Goal: Task Accomplishment & Management: Complete application form

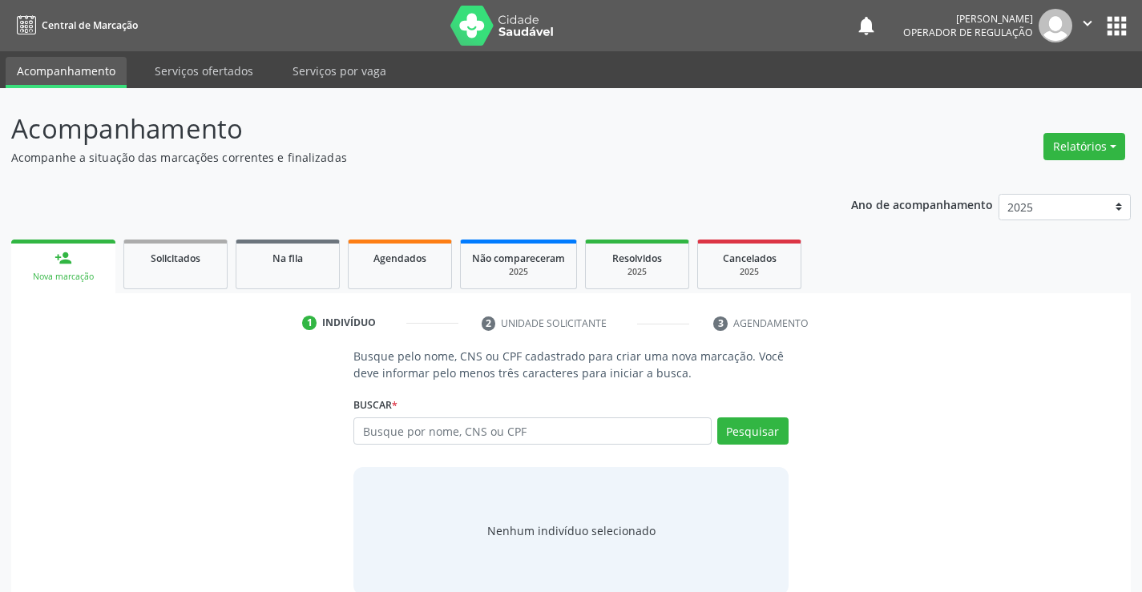
click at [67, 262] on div "person_add" at bounding box center [64, 258] width 18 height 18
click at [750, 322] on li "3 Agendamento" at bounding box center [776, 323] width 150 height 27
click at [398, 429] on input "text" at bounding box center [531, 431] width 357 height 27
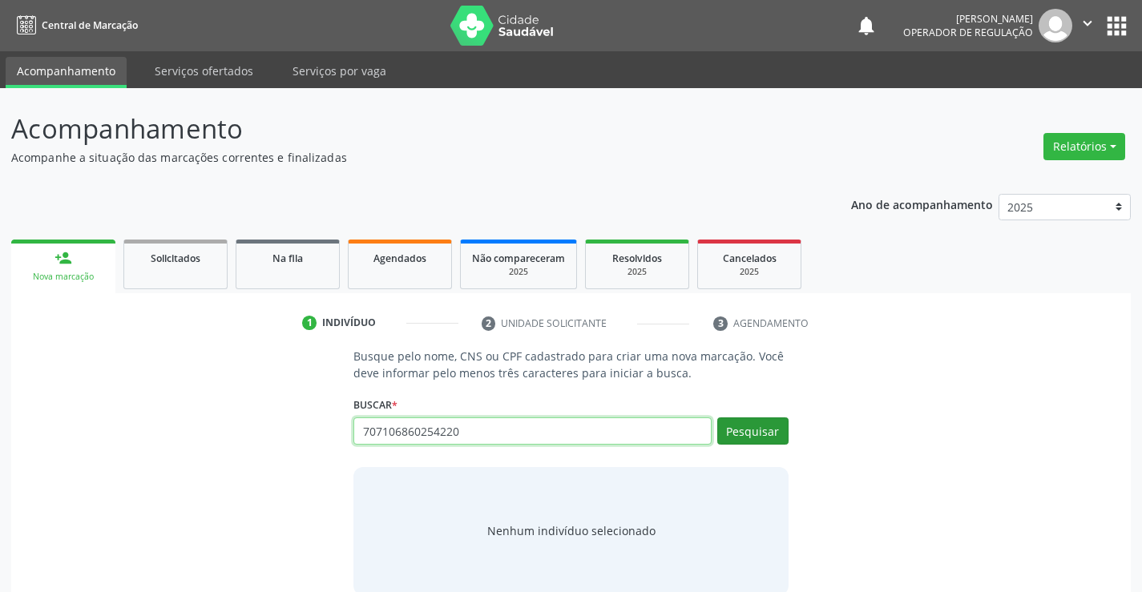
type input "707106860254220"
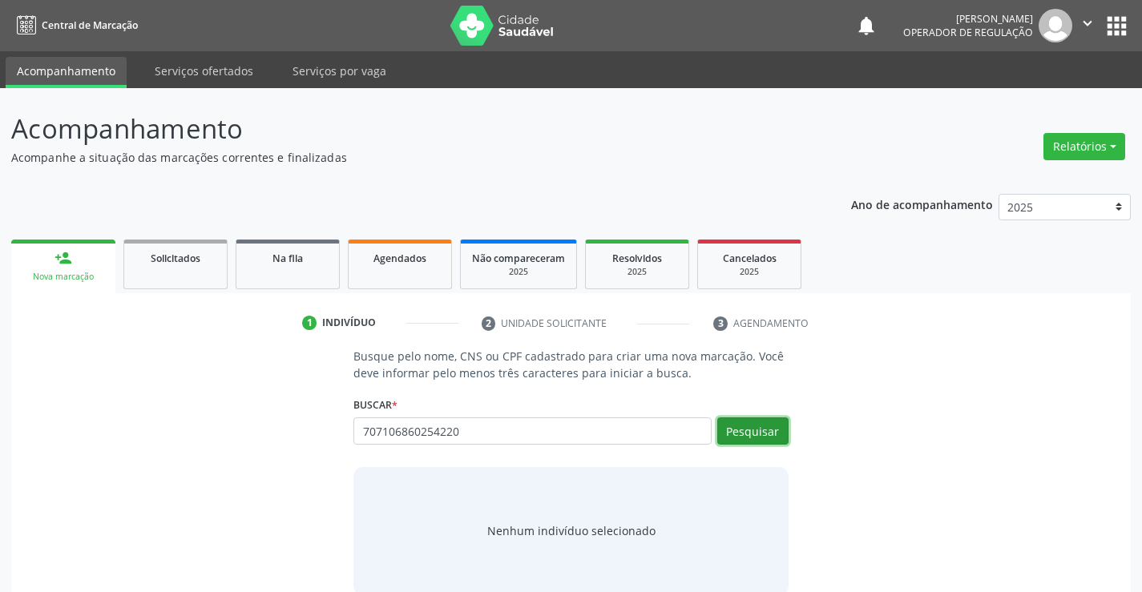
click at [760, 430] on button "Pesquisar" at bounding box center [752, 431] width 71 height 27
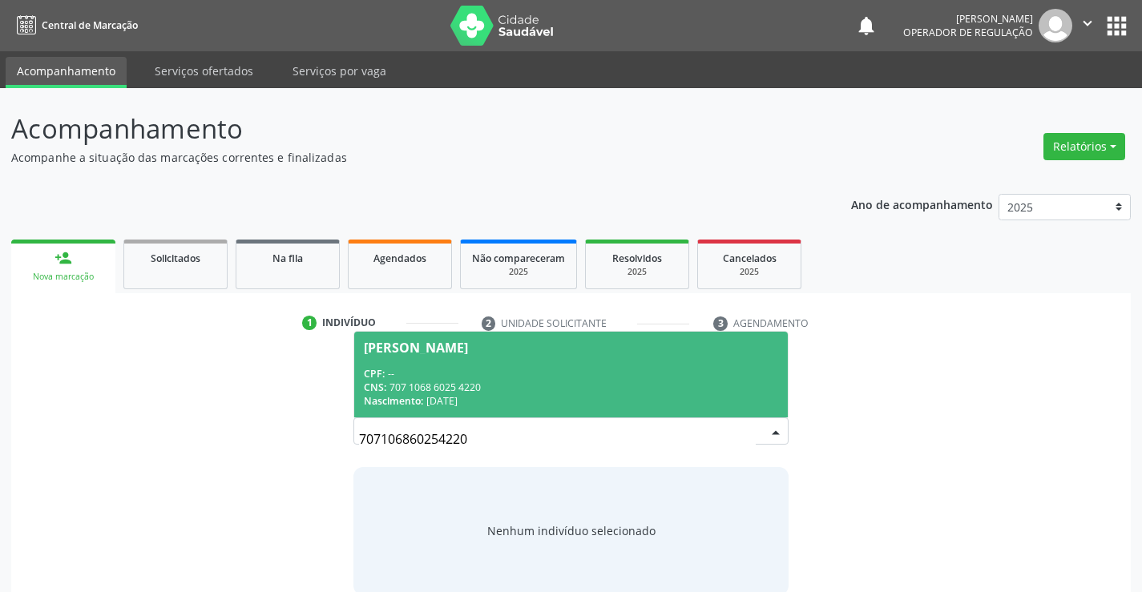
click at [544, 368] on div "CPF: --" at bounding box center [571, 374] width 414 height 14
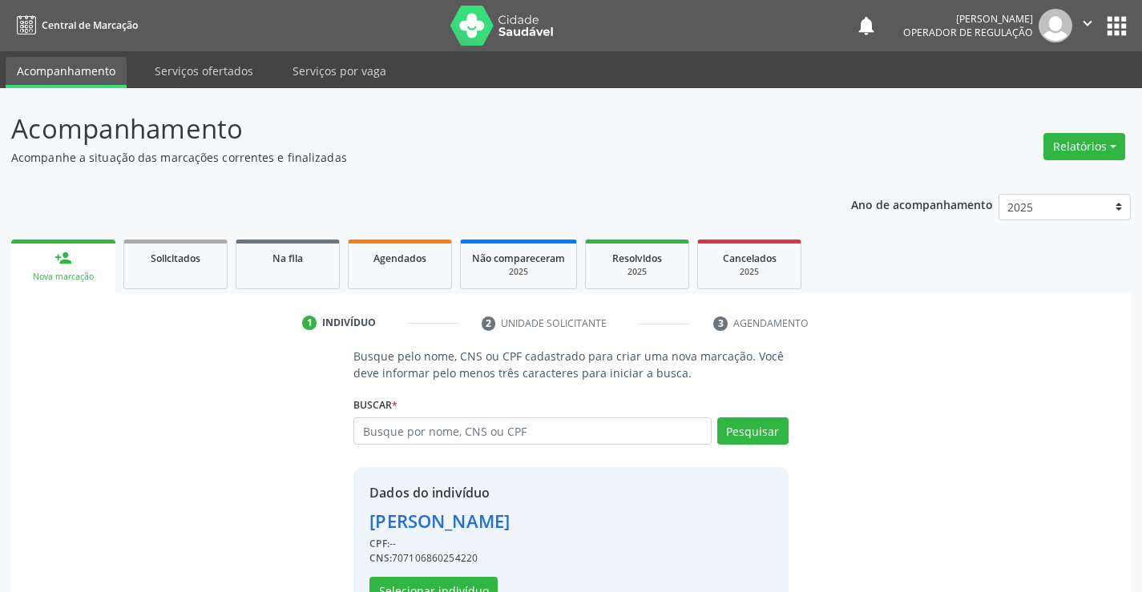
scroll to position [50, 0]
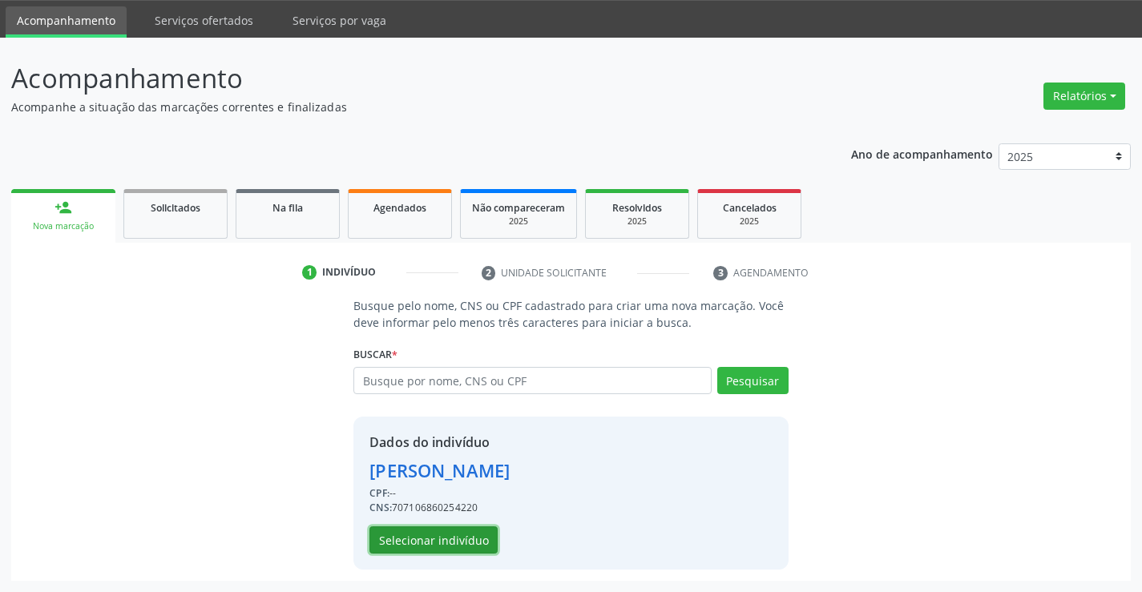
click at [442, 545] on button "Selecionar indivíduo" at bounding box center [434, 540] width 128 height 27
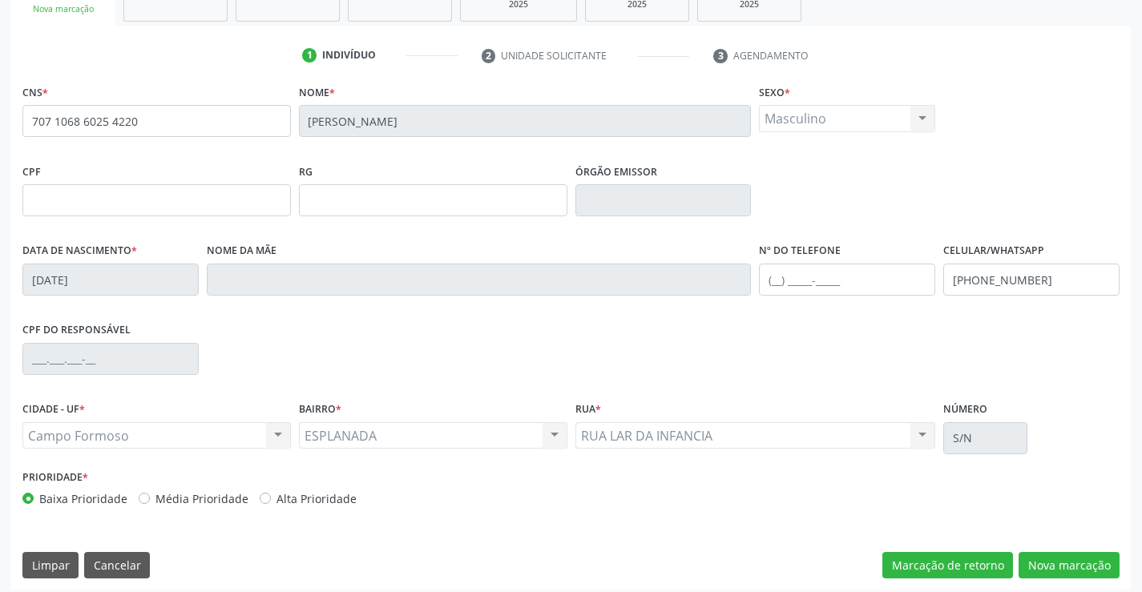
scroll to position [277, 0]
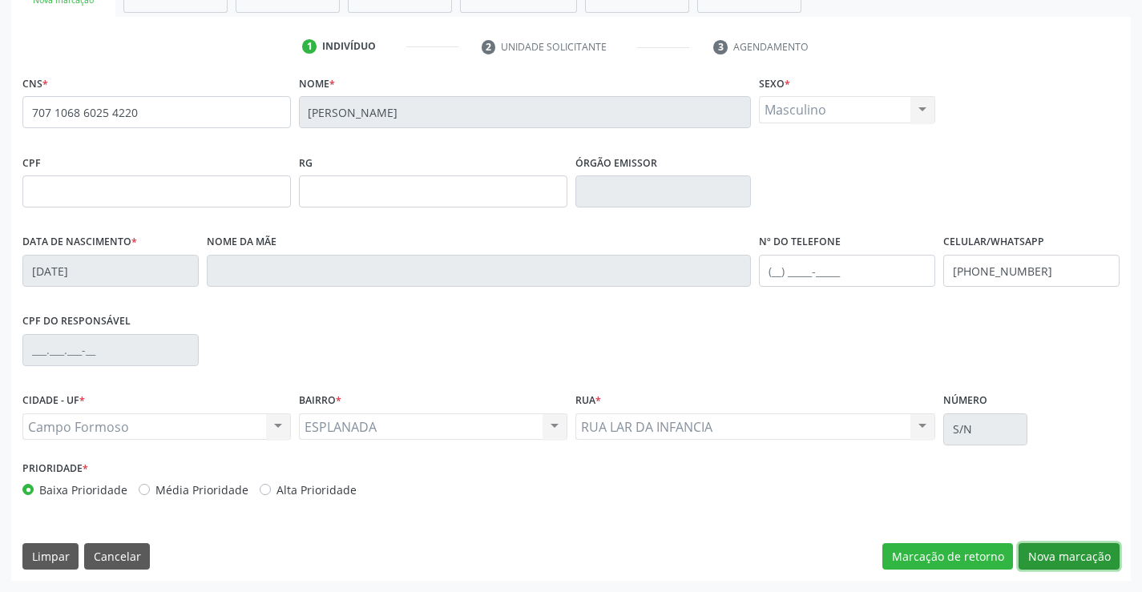
click at [1054, 558] on button "Nova marcação" at bounding box center [1069, 556] width 101 height 27
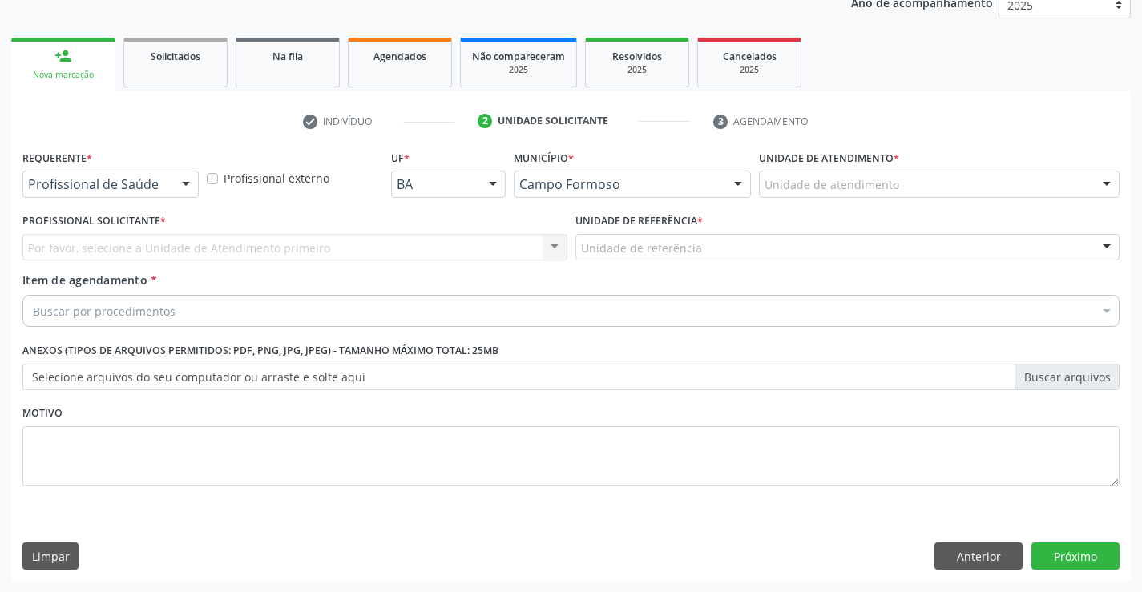
click at [188, 182] on div at bounding box center [186, 185] width 24 height 27
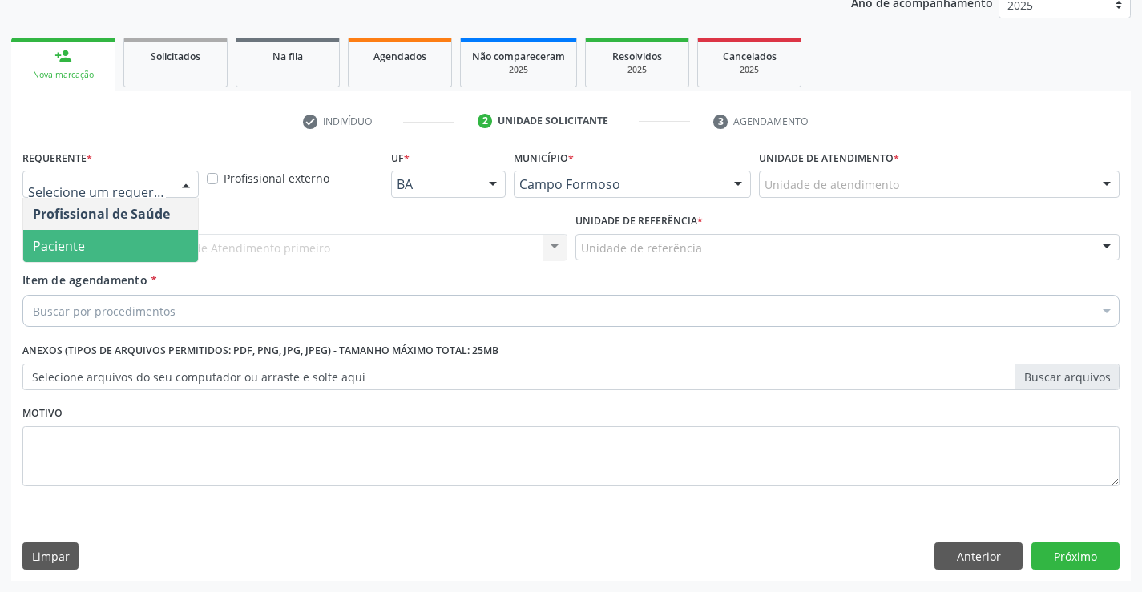
click at [180, 247] on span "Paciente" at bounding box center [110, 246] width 175 height 32
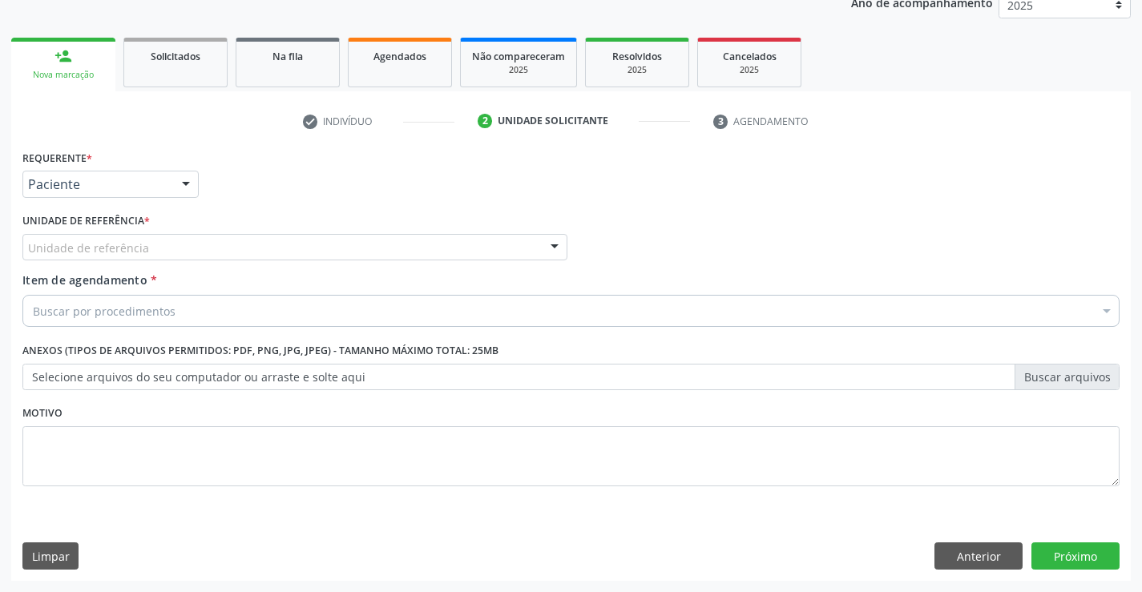
click at [230, 245] on div "Unidade de referência" at bounding box center [294, 247] width 545 height 27
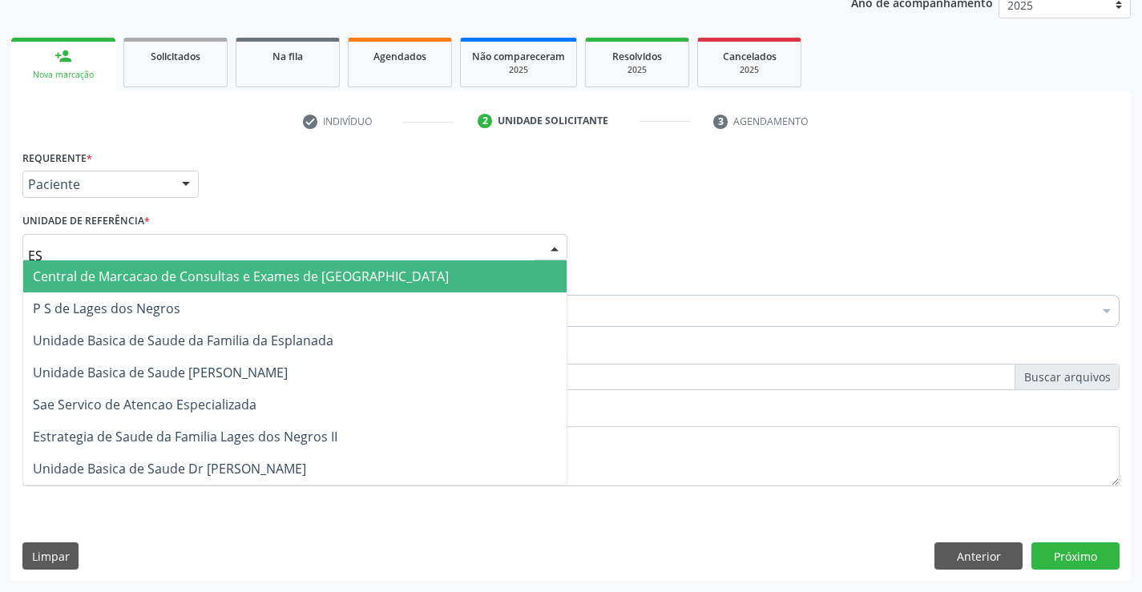
type input "ESP"
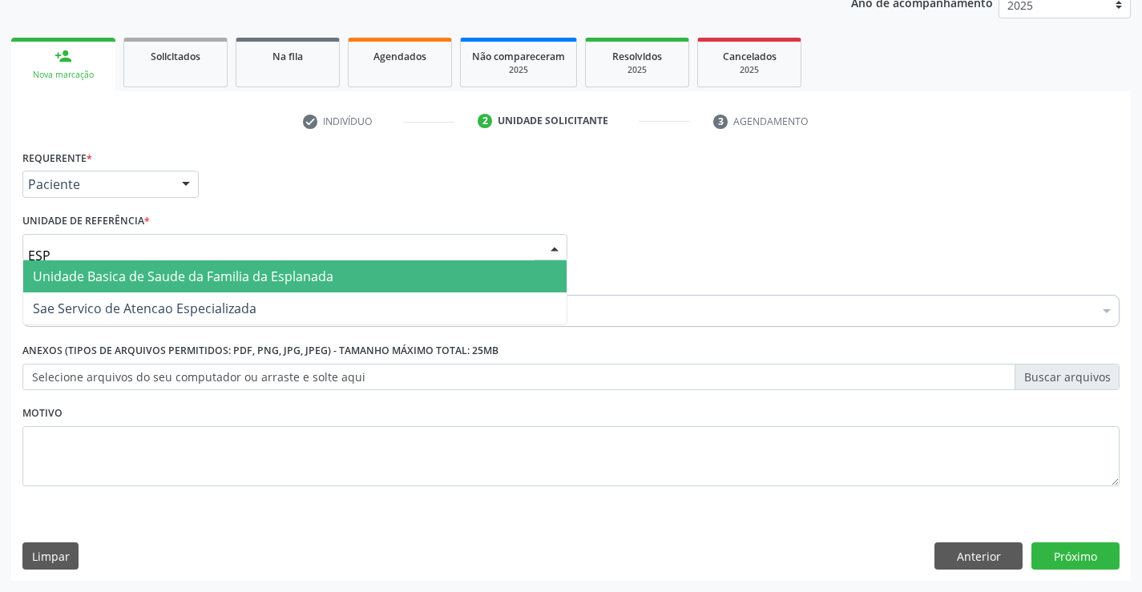
click at [205, 280] on span "Unidade Basica de Saude da Familia da Esplanada" at bounding box center [183, 277] width 301 height 18
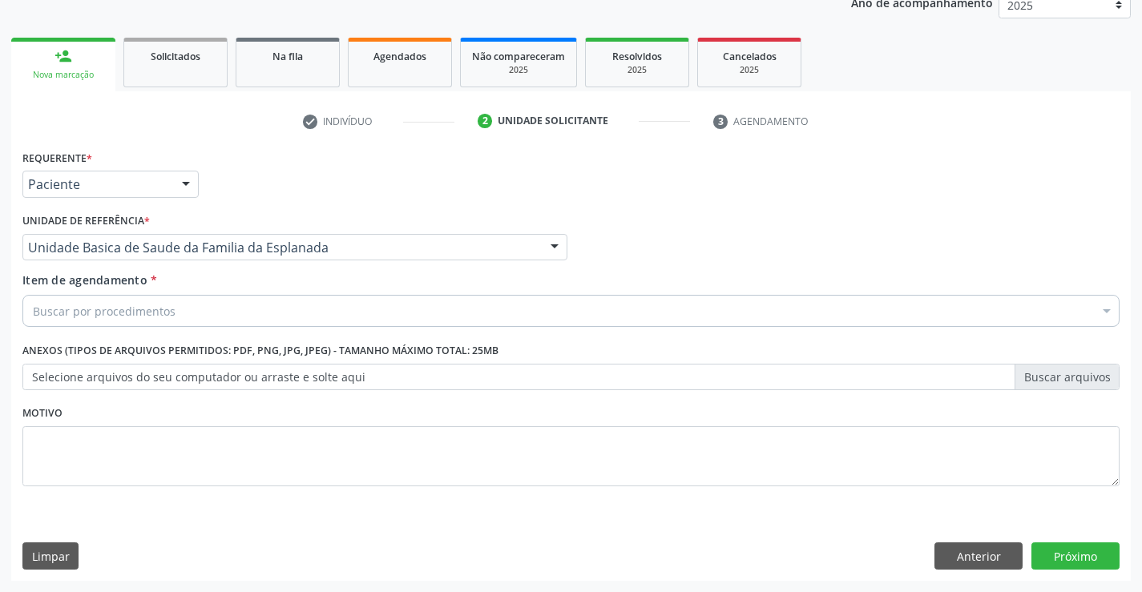
click at [182, 307] on div "Buscar por procedimentos" at bounding box center [570, 311] width 1097 height 32
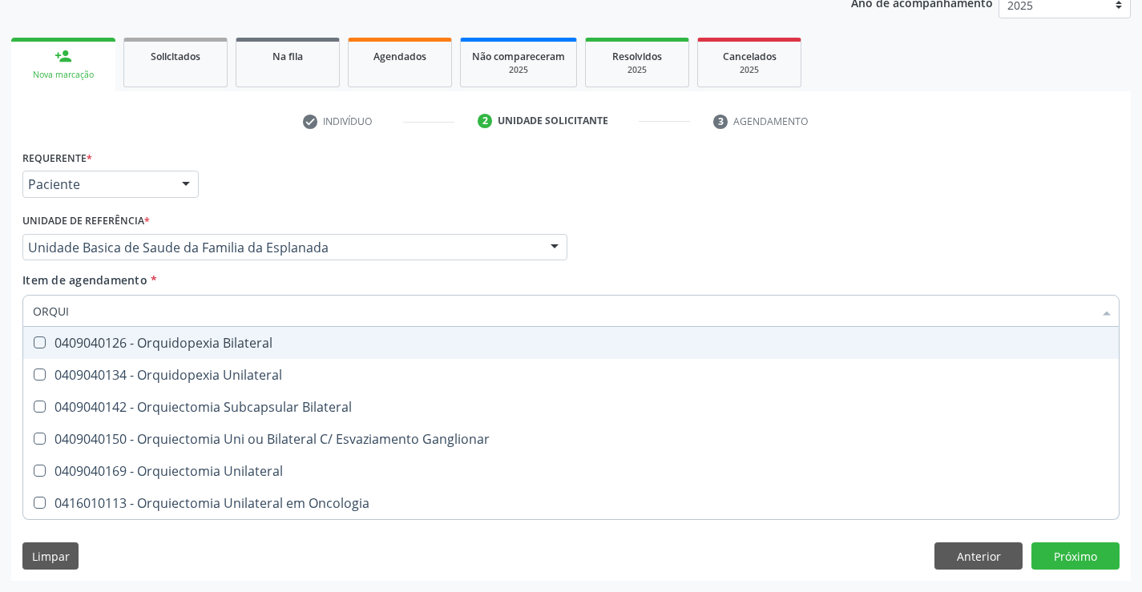
type input "ORQUID"
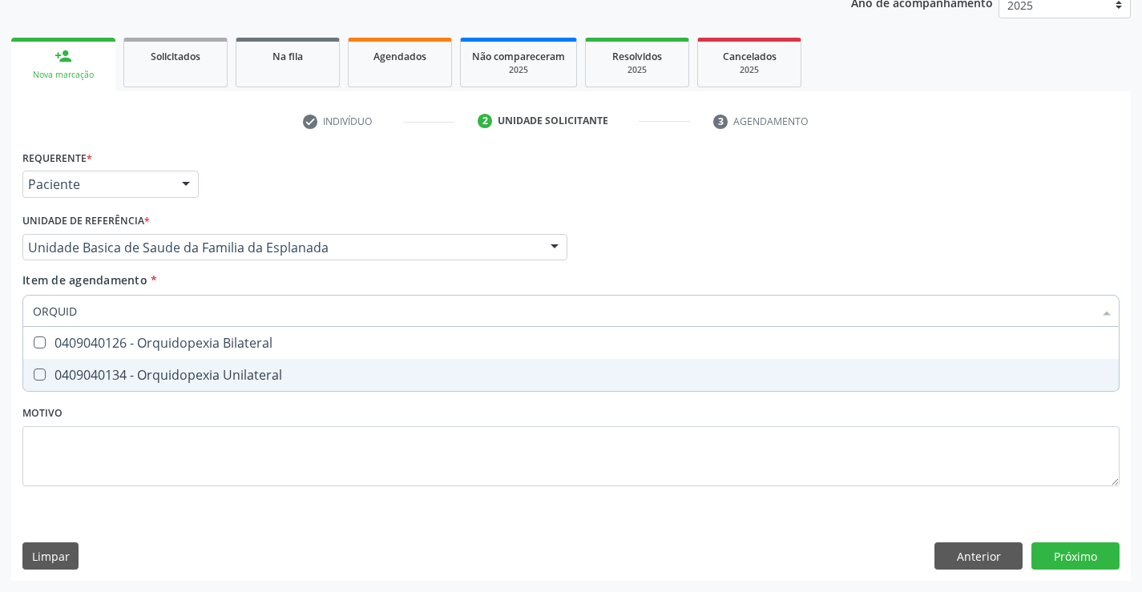
click at [244, 374] on div "0409040134 - Orquidopexia Unilateral" at bounding box center [571, 375] width 1076 height 13
checkbox Unilateral "true"
click at [1073, 550] on div "Requerente * Paciente Profissional de Saúde Paciente Nenhum resultado encontrad…" at bounding box center [571, 363] width 1120 height 435
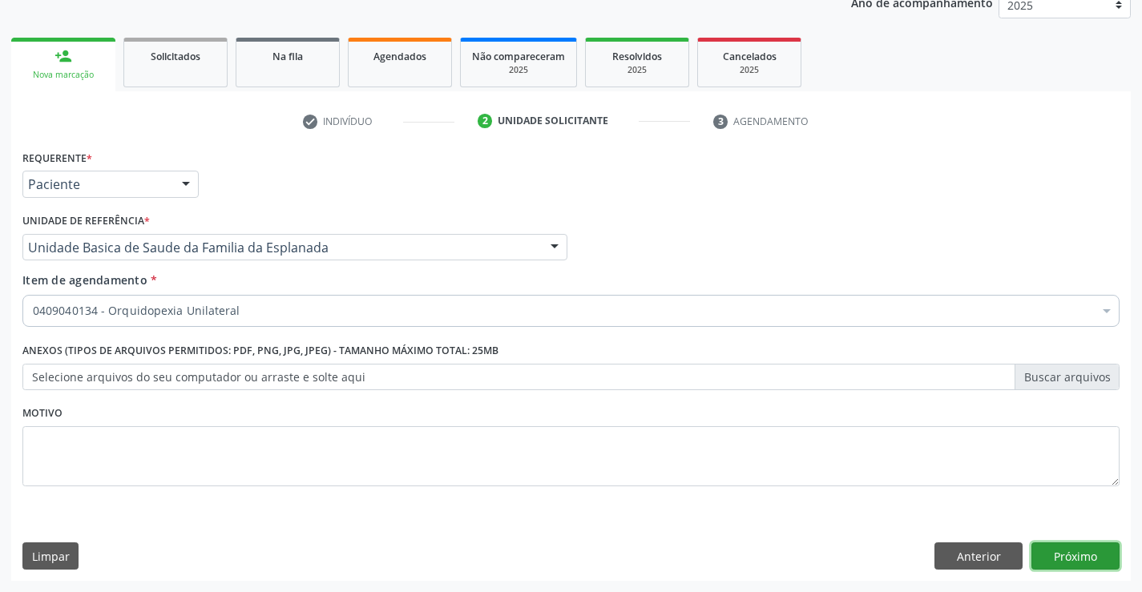
click at [1090, 552] on button "Próximo" at bounding box center [1076, 556] width 88 height 27
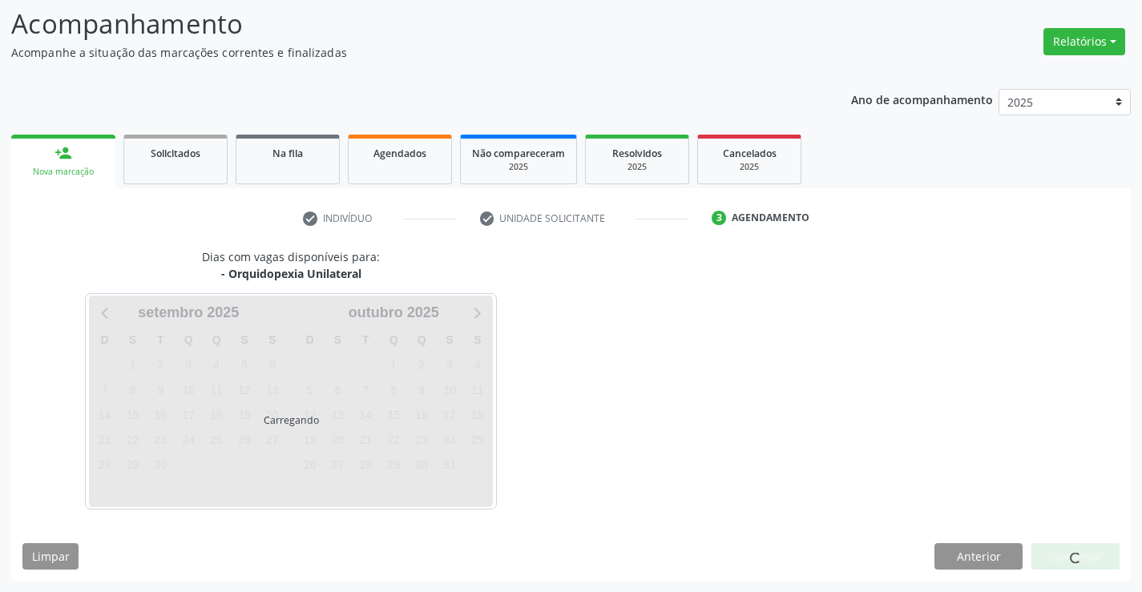
scroll to position [105, 0]
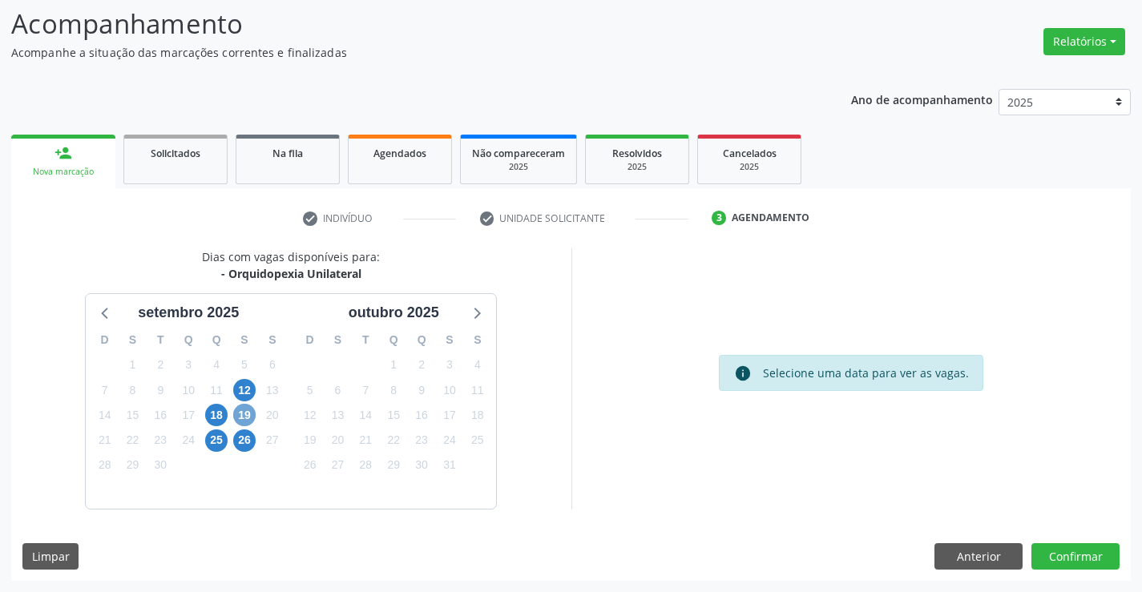
click at [241, 414] on span "19" at bounding box center [244, 415] width 22 height 22
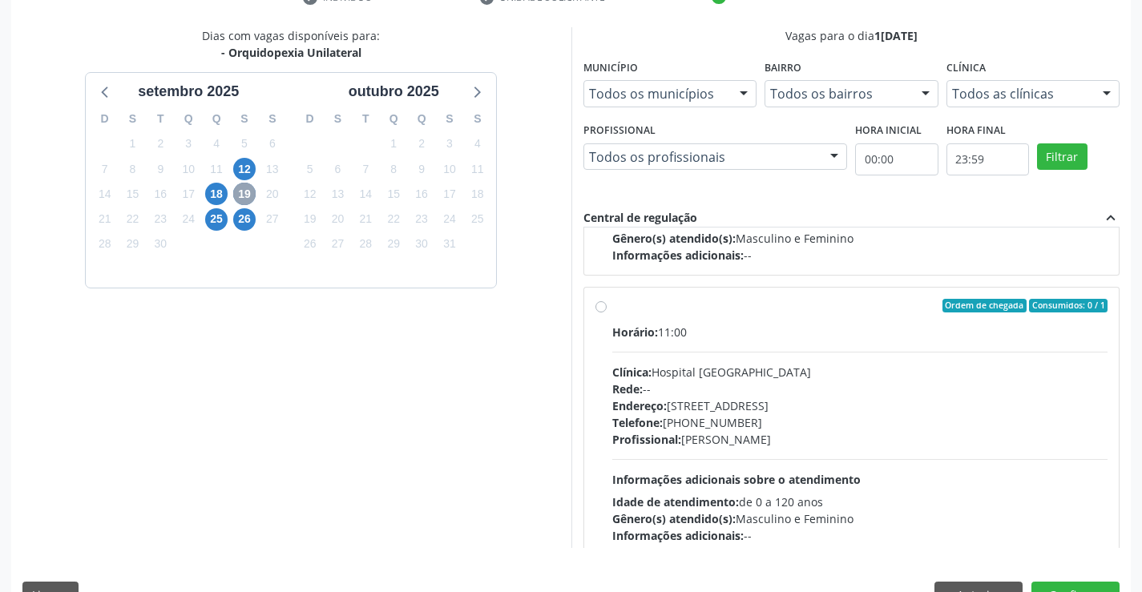
scroll to position [235, 0]
click at [612, 305] on label "Ordem de chegada Consumidos: 0 / 1 Horário: 11:00 Clínica: Hospital [GEOGRAPHIC…" at bounding box center [860, 420] width 496 height 246
click at [600, 305] on input "Ordem de chegada Consumidos: 0 / 1 Horário: 11:00 Clínica: Hospital [GEOGRAPHIC…" at bounding box center [601, 304] width 11 height 14
radio input "true"
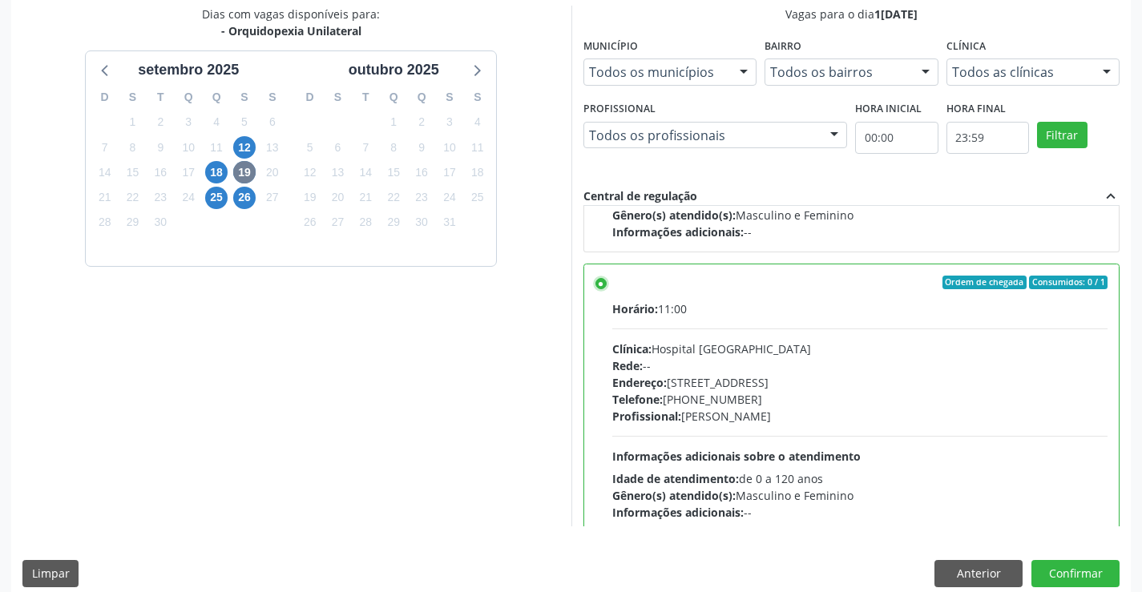
scroll to position [366, 0]
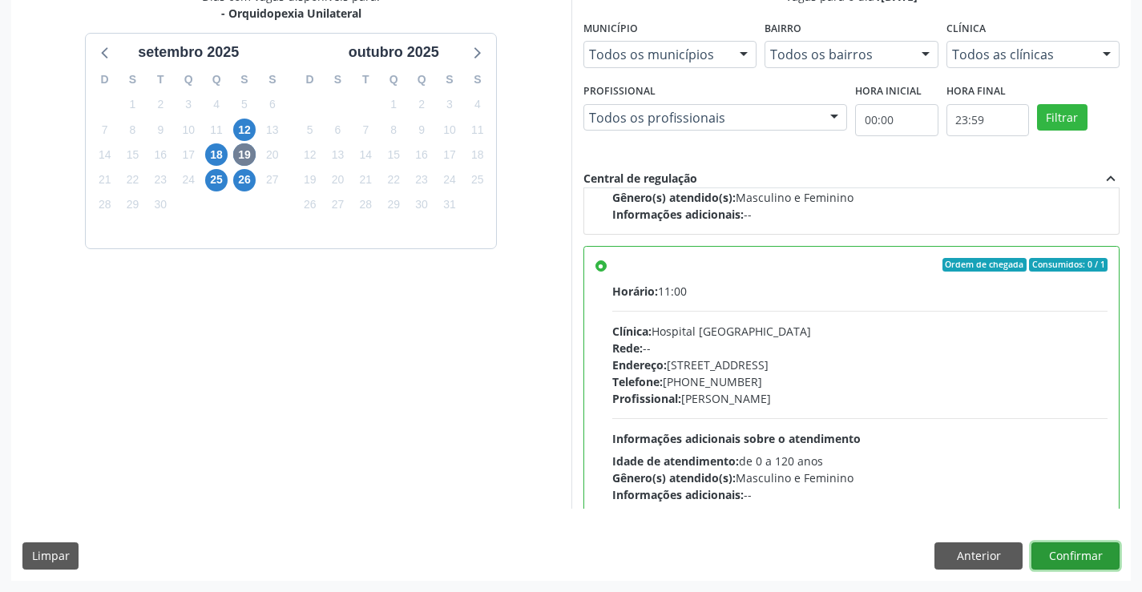
click at [1066, 559] on button "Confirmar" at bounding box center [1076, 556] width 88 height 27
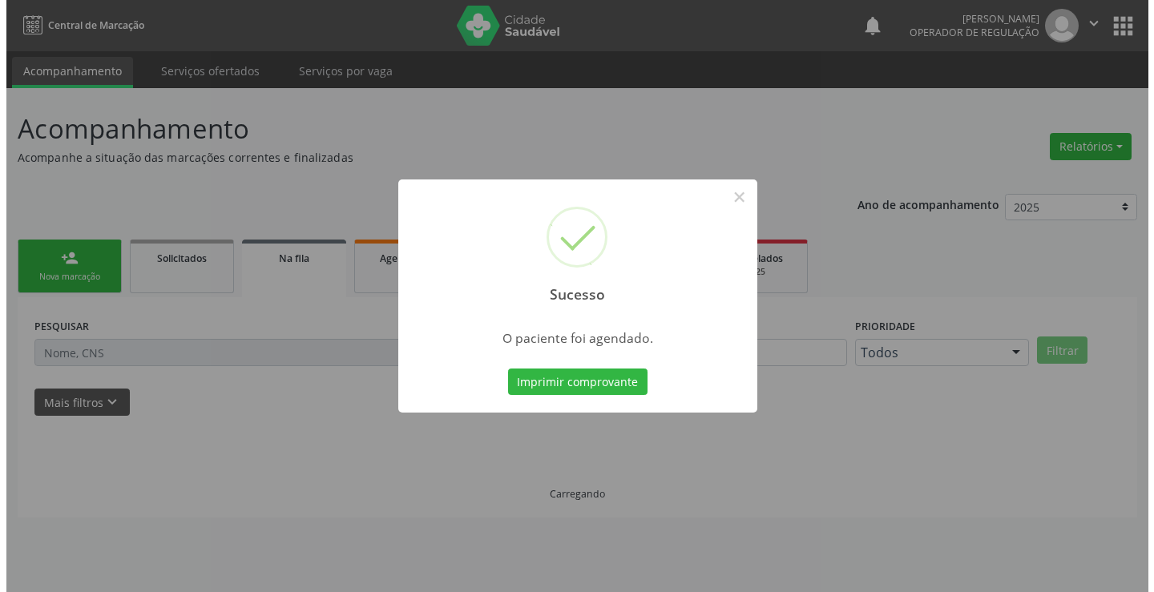
scroll to position [0, 0]
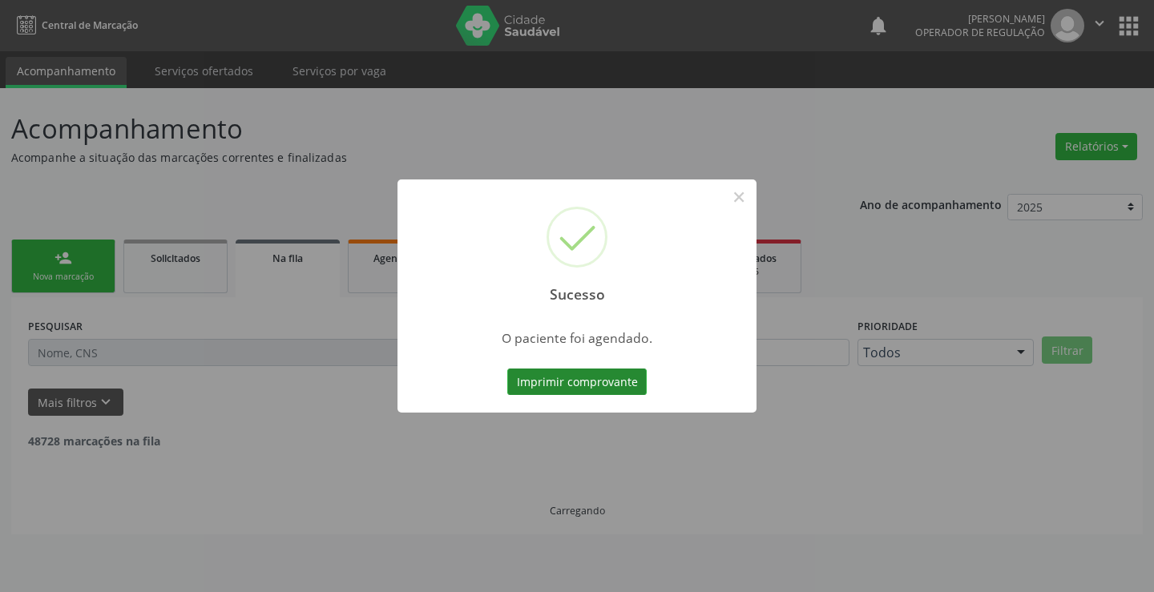
click at [578, 384] on button "Imprimir comprovante" at bounding box center [576, 382] width 139 height 27
